Goal: Information Seeking & Learning: Learn about a topic

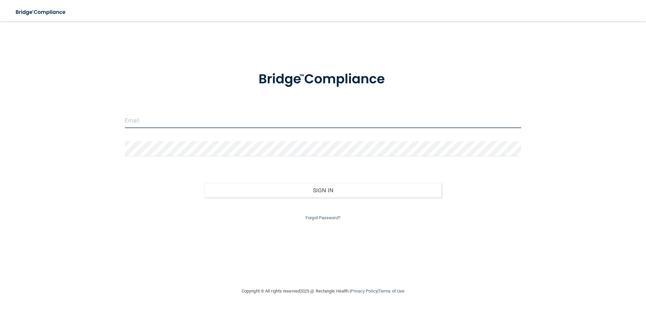
drag, startPoint x: 177, startPoint y: 122, endPoint x: 167, endPoint y: 113, distance: 13.4
click at [177, 122] on input "email" at bounding box center [323, 120] width 396 height 15
type input "[EMAIL_ADDRESS][DOMAIN_NAME]"
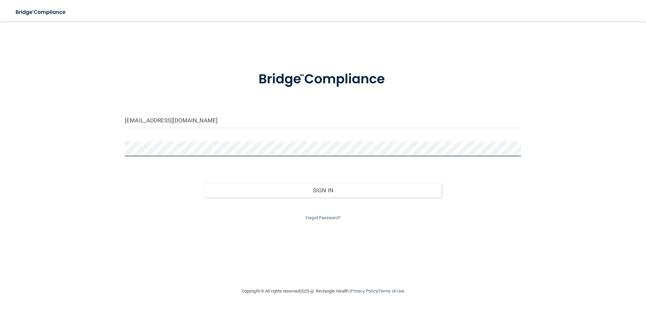
click at [204, 183] on button "Sign In" at bounding box center [323, 190] width 238 height 15
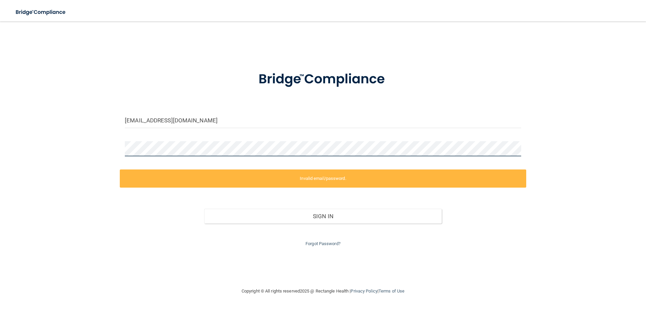
click at [60, 150] on div "[EMAIL_ADDRESS][DOMAIN_NAME] Invalid email/password. You don't have permission …" at bounding box center [322, 154] width 619 height 252
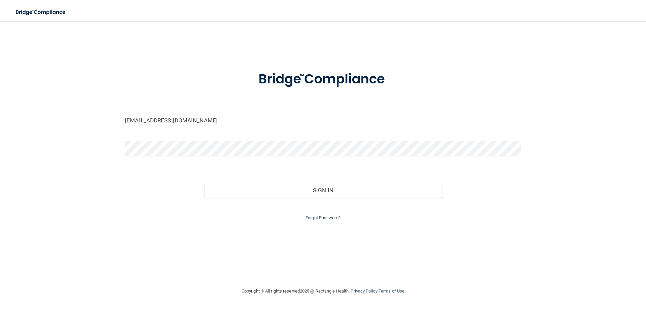
click at [204, 183] on button "Sign In" at bounding box center [323, 190] width 238 height 15
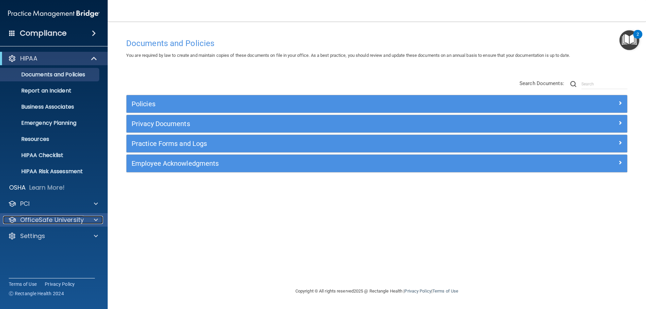
click at [35, 219] on p "OfficeSafe University" at bounding box center [52, 220] width 64 height 8
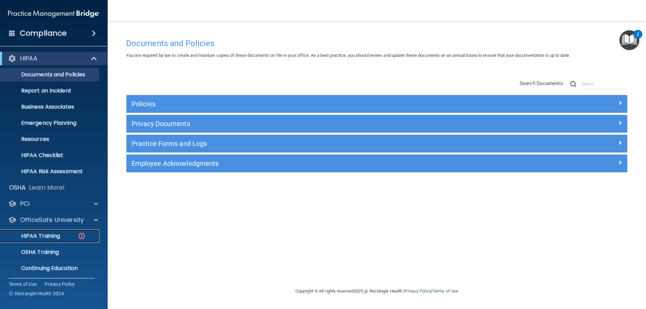
click at [38, 234] on p "HIPAA Training" at bounding box center [32, 236] width 56 height 7
